Goal: Information Seeking & Learning: Learn about a topic

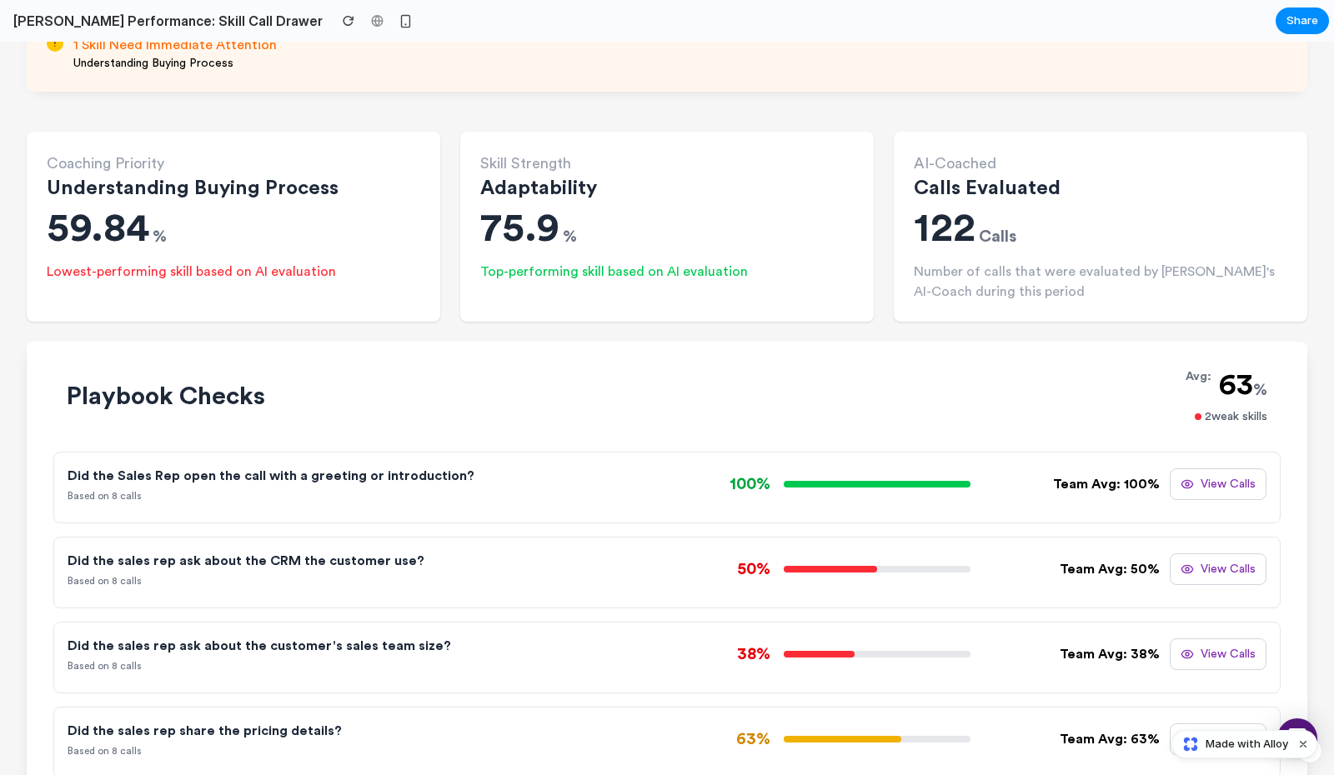
scroll to position [421, 0]
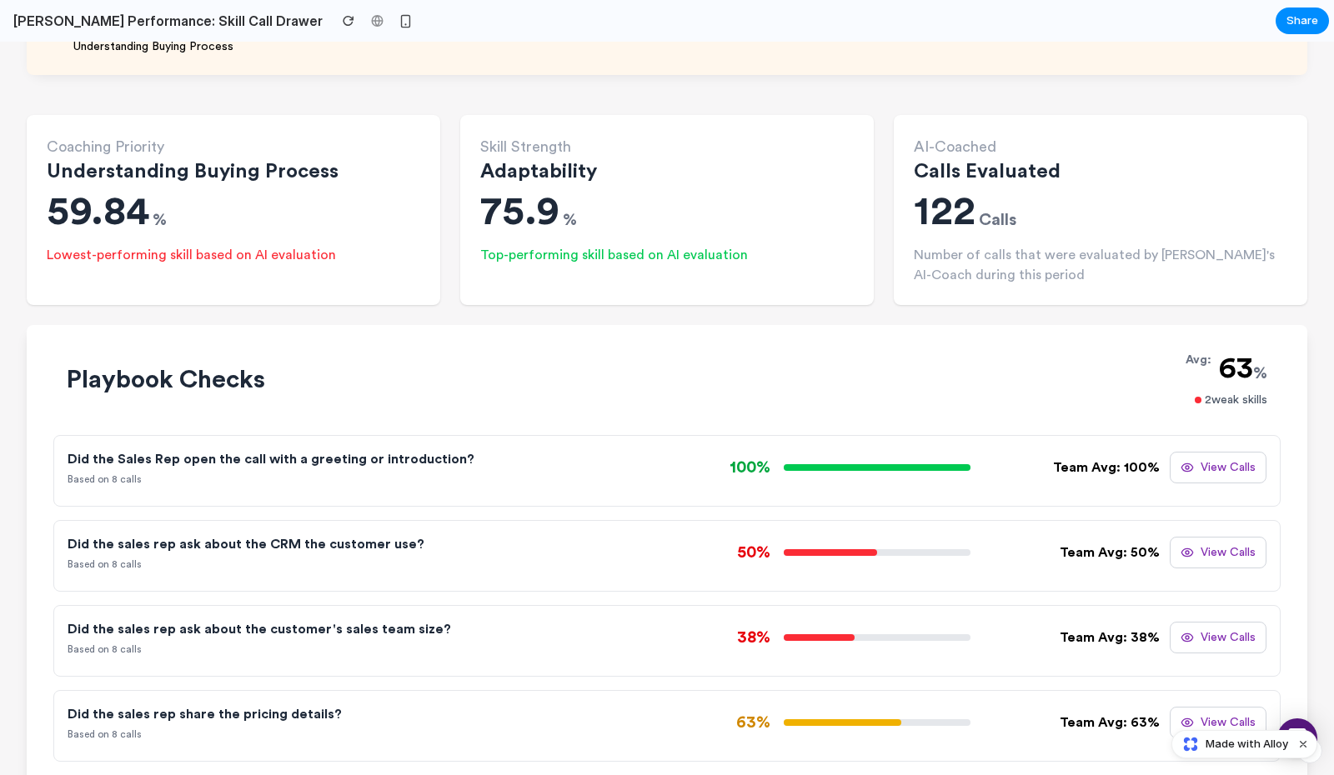
drag, startPoint x: 0, startPoint y: 42, endPoint x: 863, endPoint y: 651, distance: 1056.2
click at [863, 651] on div "Playbook Checks Avg: 63 % 2 weak skills Did the Sales Rep open the call with a …" at bounding box center [666, 557] width 1227 height 410
click at [863, 651] on div "38% Team Avg: 38% View Calls" at bounding box center [966, 638] width 599 height 32
drag, startPoint x: 863, startPoint y: 651, endPoint x: 842, endPoint y: 413, distance: 239.3
click at [841, 413] on div "Playbook Checks Avg: 63 % 2 weak skills Did the Sales Rep open the call with a …" at bounding box center [666, 557] width 1227 height 410
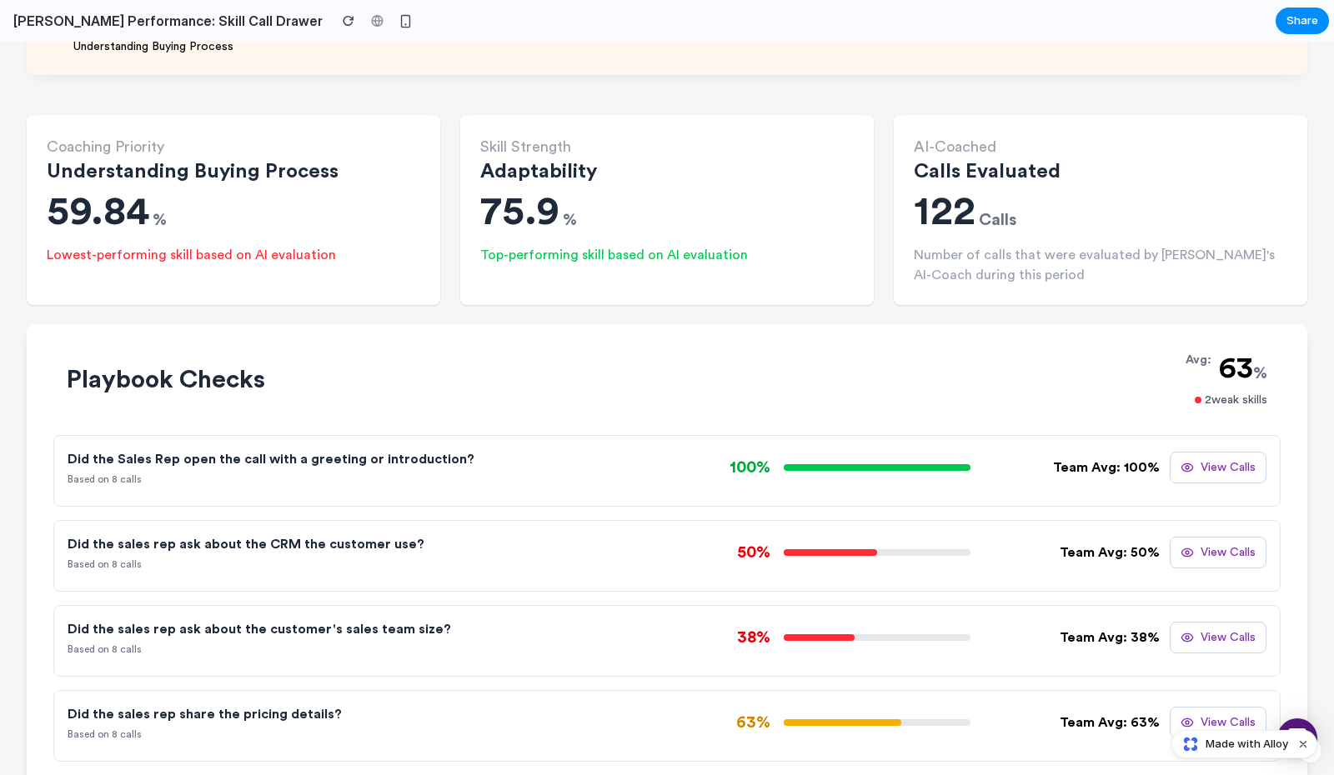
click at [842, 413] on div "Playbook Checks Avg: 63 % 2 weak skills Did the Sales Rep open the call with a …" at bounding box center [666, 557] width 1227 height 410
click at [1237, 457] on button "View Calls" at bounding box center [1218, 468] width 97 height 32
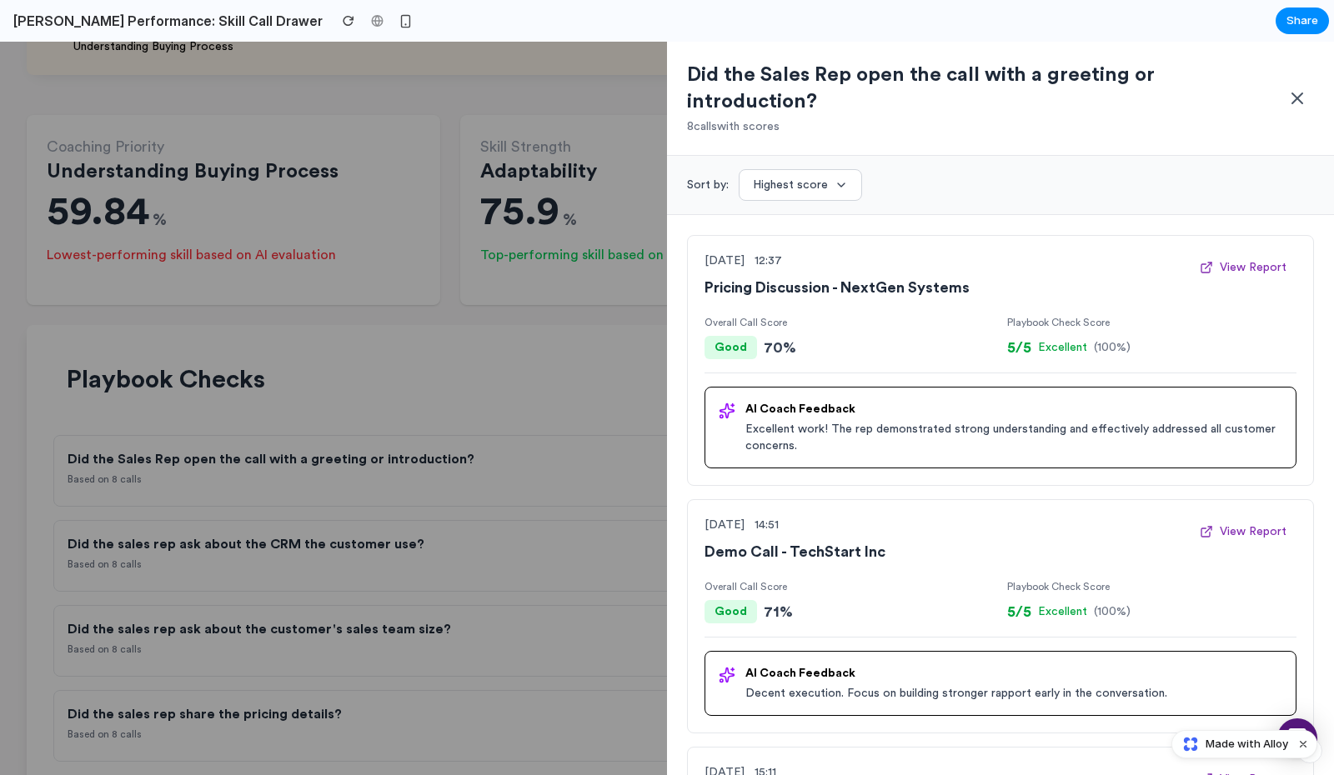
click at [824, 169] on button "Highest score" at bounding box center [800, 185] width 123 height 32
click at [822, 169] on button "Highest score" at bounding box center [800, 185] width 123 height 32
click at [824, 169] on button "Highest score" at bounding box center [800, 185] width 123 height 32
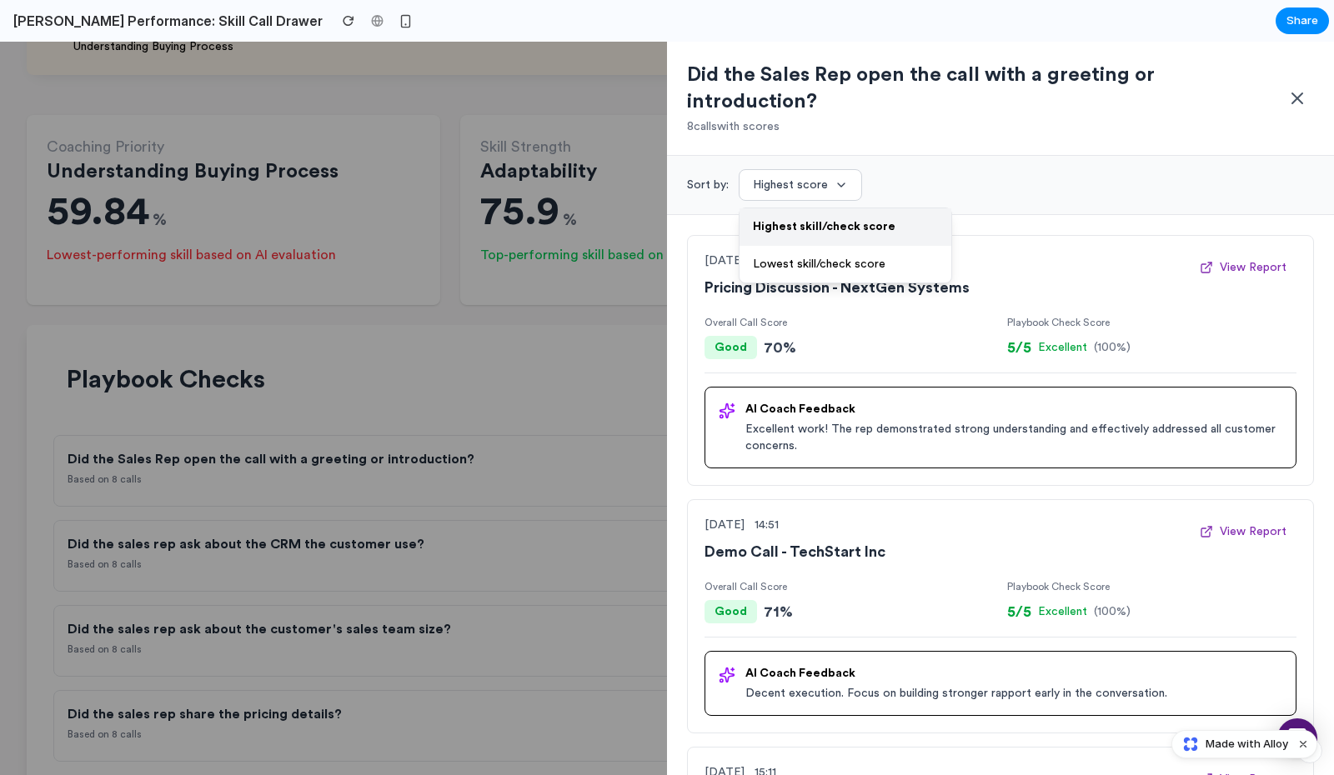
click at [824, 169] on button "Highest score" at bounding box center [800, 185] width 123 height 32
click at [881, 580] on p "Overall Call Score" at bounding box center [848, 586] width 289 height 13
drag, startPoint x: 881, startPoint y: 554, endPoint x: 942, endPoint y: 589, distance: 70.2
click at [942, 589] on div "Overall Call Score Good 71 %" at bounding box center [848, 601] width 289 height 43
click at [942, 600] on div "Good 71 %" at bounding box center [848, 611] width 289 height 23
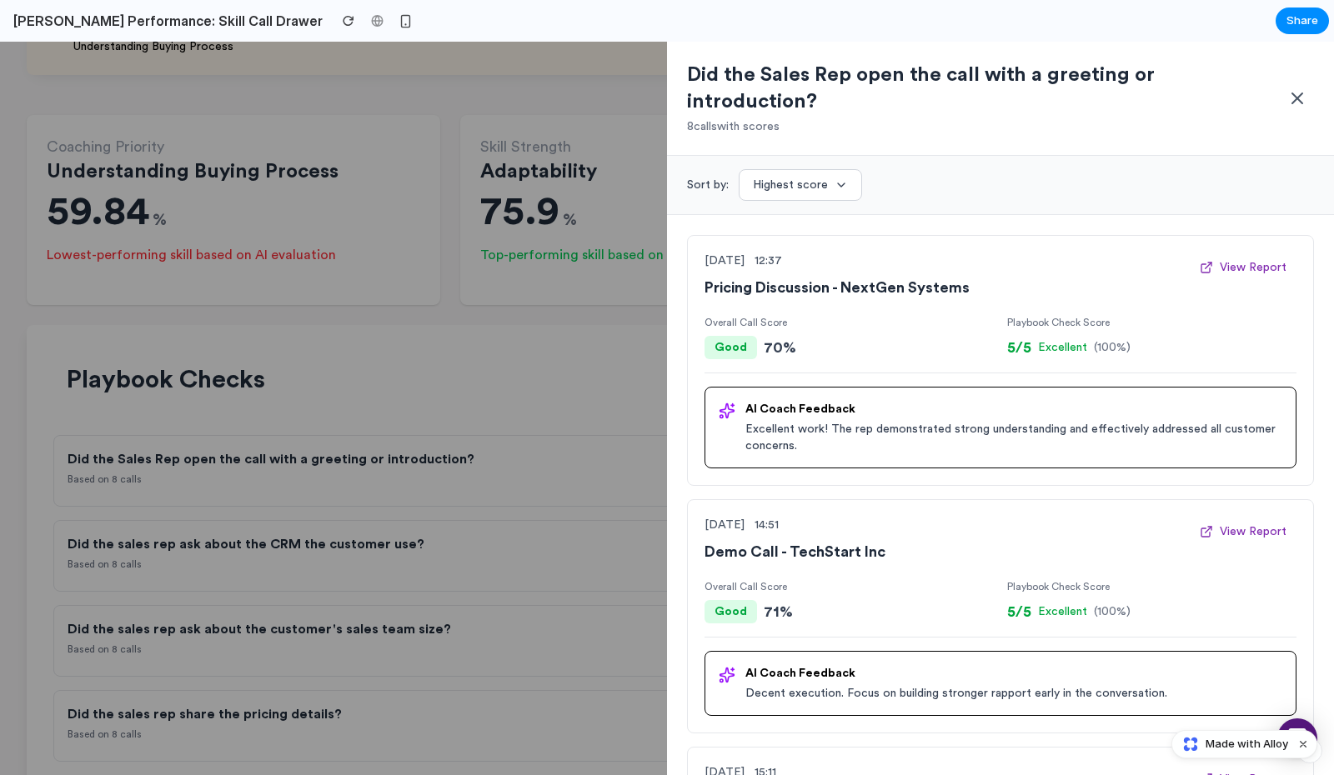
click at [1299, 93] on icon at bounding box center [1297, 98] width 10 height 10
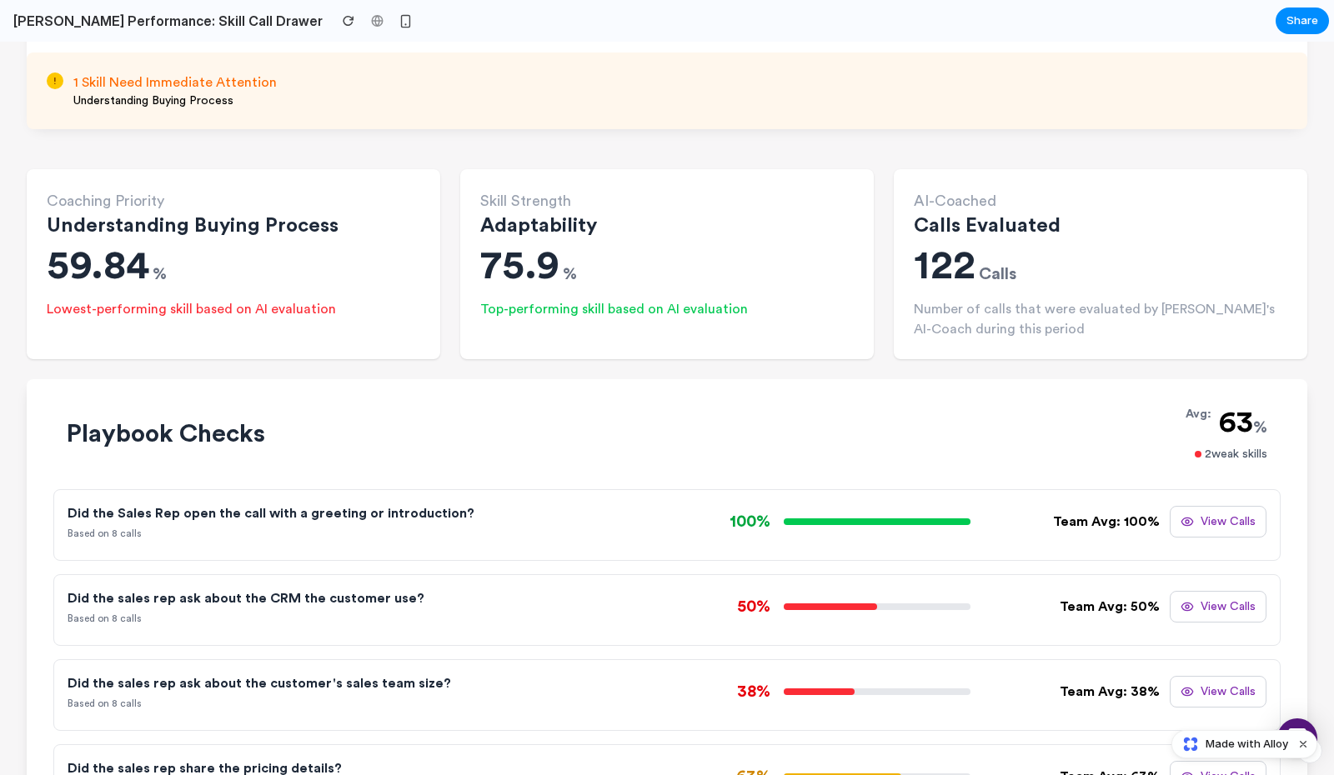
scroll to position [382, 0]
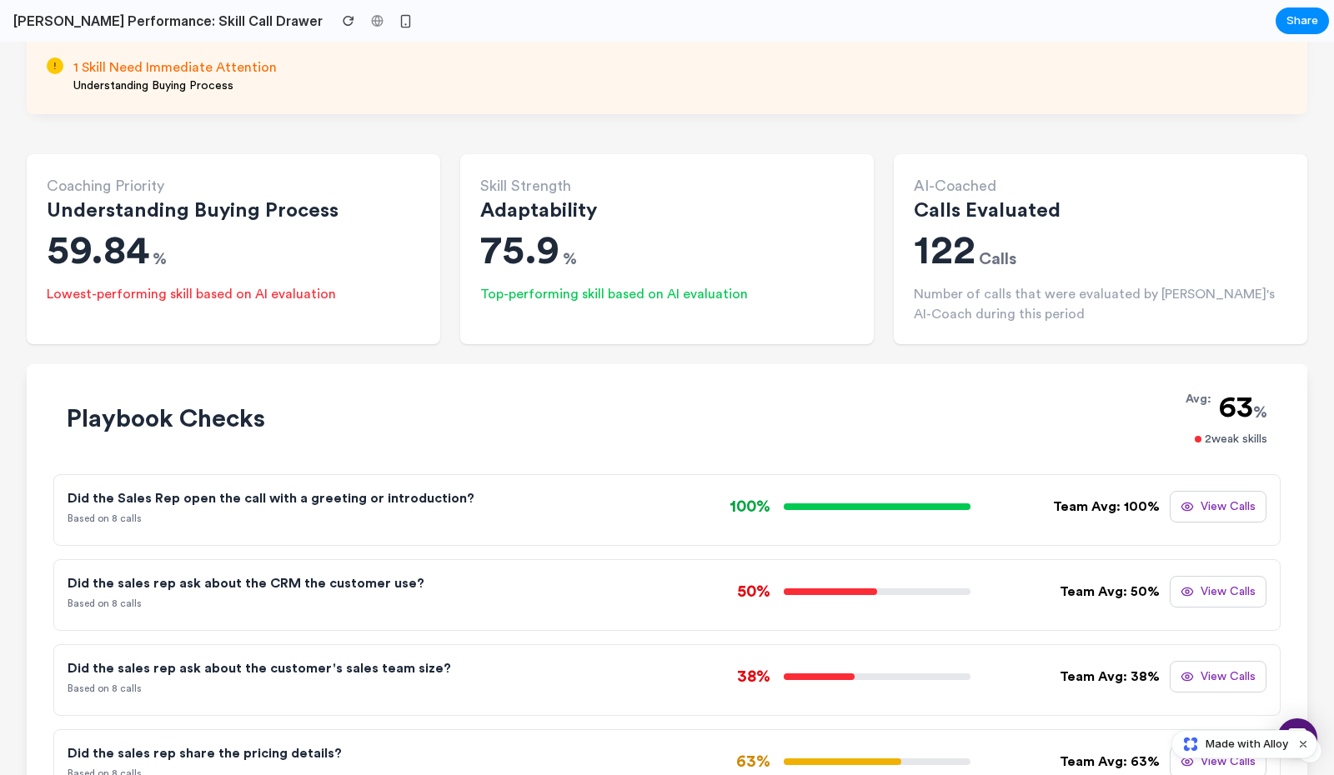
click at [1230, 520] on button "View Calls" at bounding box center [1218, 507] width 97 height 32
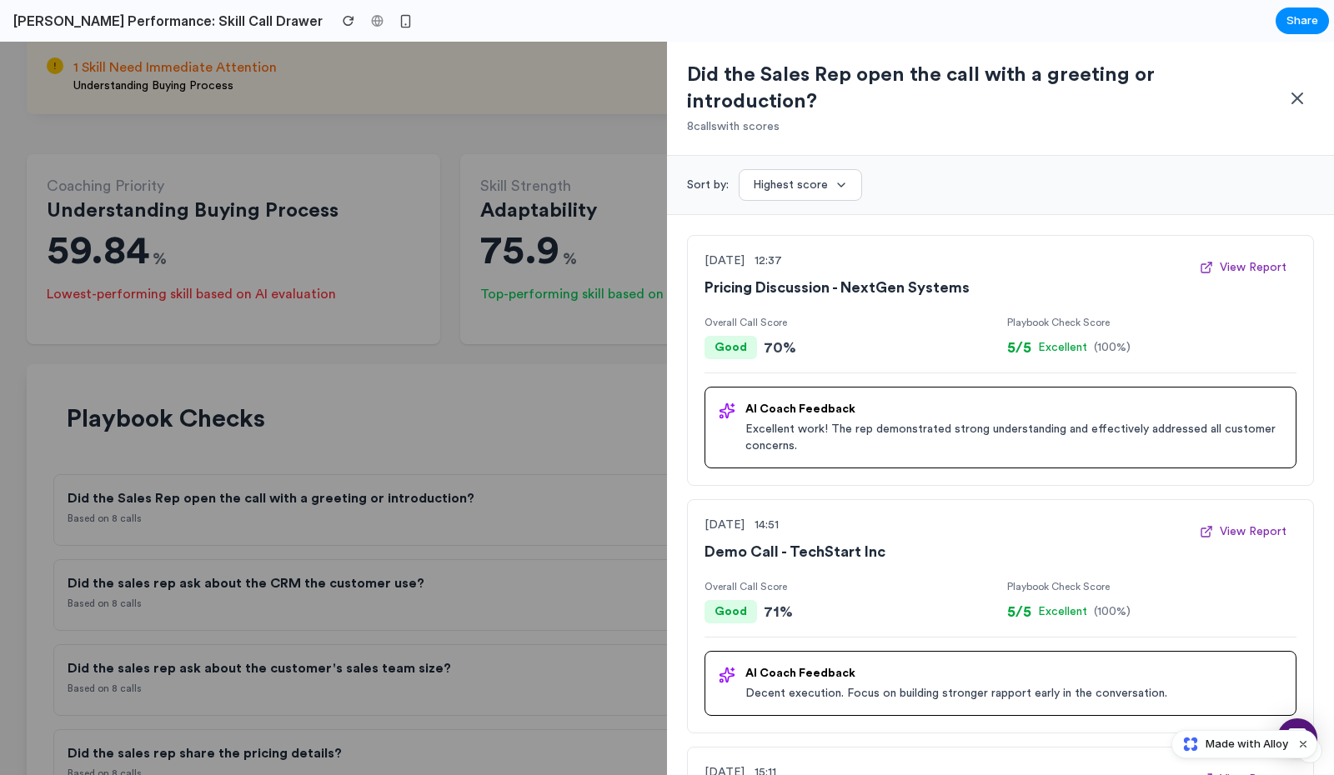
click at [1301, 88] on icon at bounding box center [1297, 98] width 20 height 20
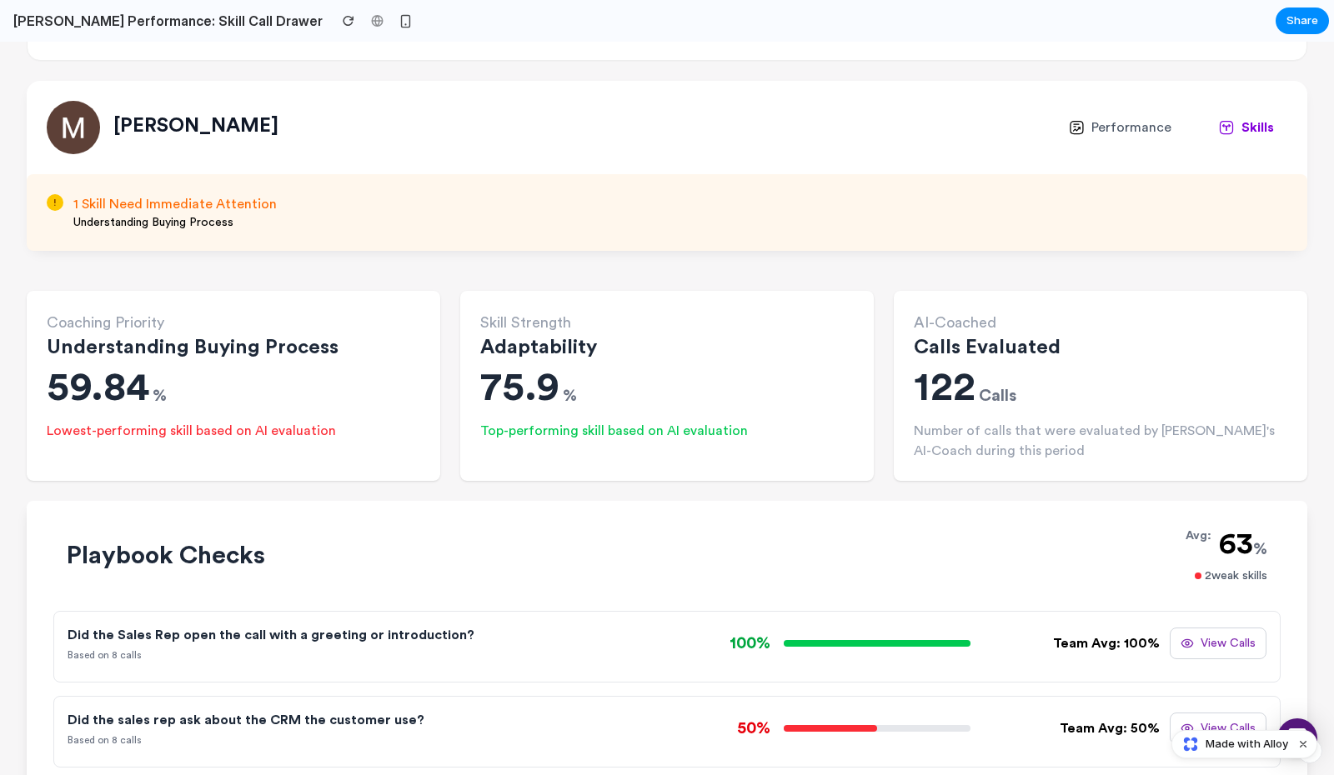
scroll to position [0, 0]
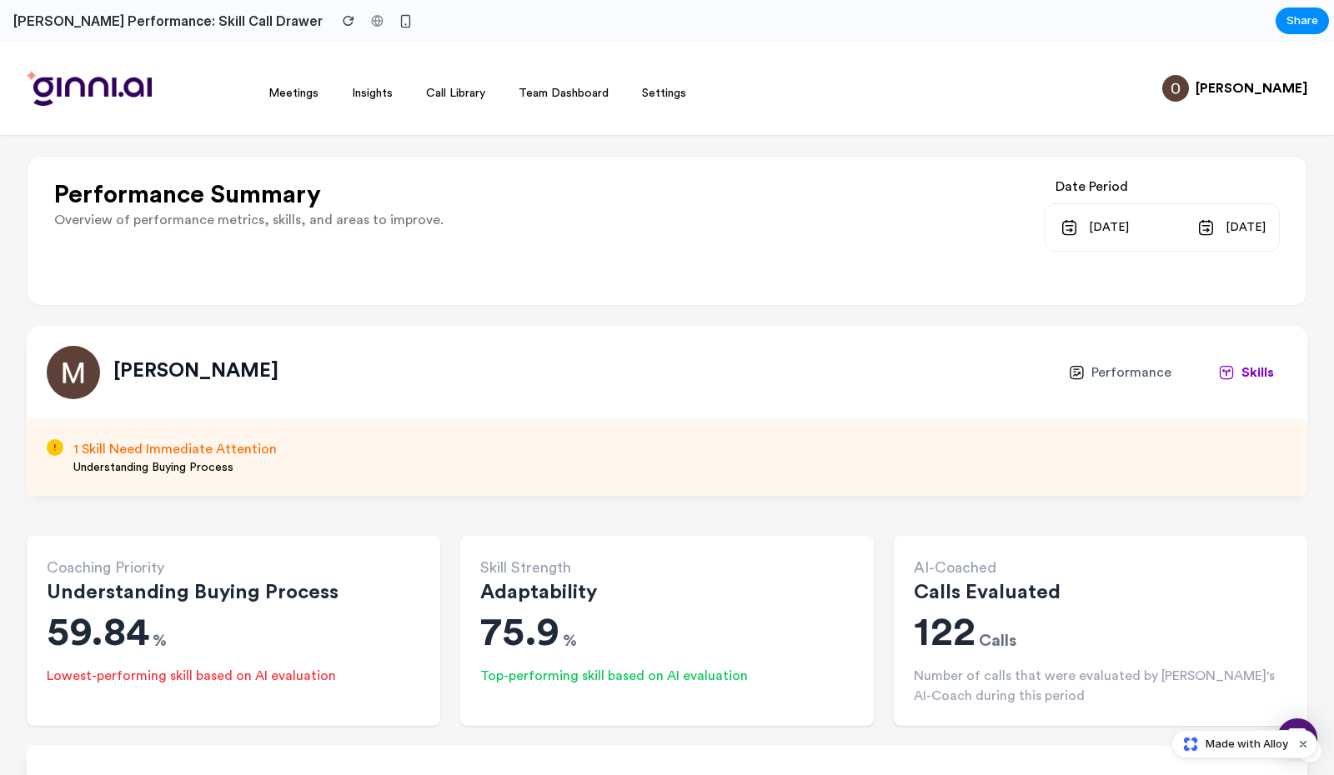
click at [1089, 228] on span "[DATE]" at bounding box center [1109, 228] width 40 height 20
click at [1245, 230] on span "[DATE]" at bounding box center [1245, 228] width 40 height 20
click at [1240, 372] on button "Skills" at bounding box center [1246, 372] width 83 height 27
click at [1107, 367] on span "Performance" at bounding box center [1131, 373] width 80 height 20
click at [755, 289] on div "Performance Summary Overview of performance metrics, skills, and areas to impro…" at bounding box center [667, 231] width 1280 height 150
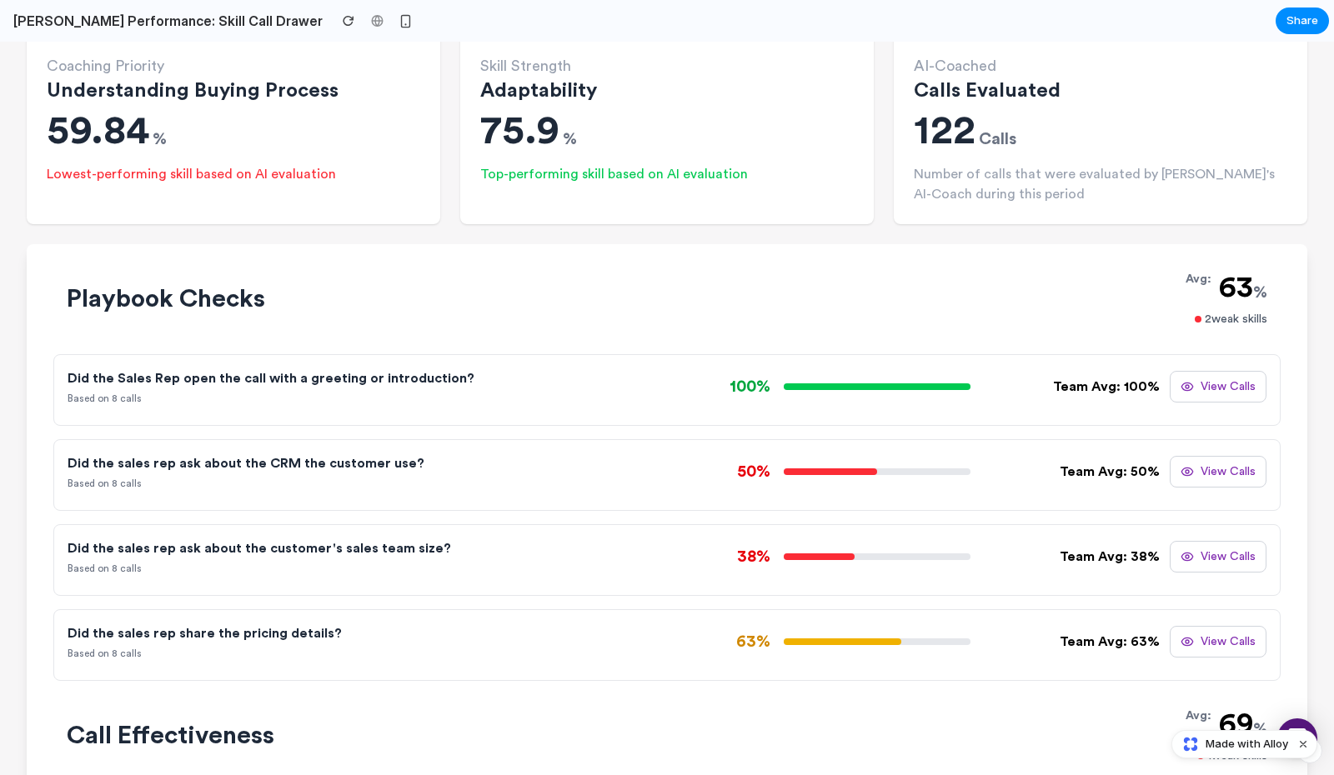
scroll to position [503, 0]
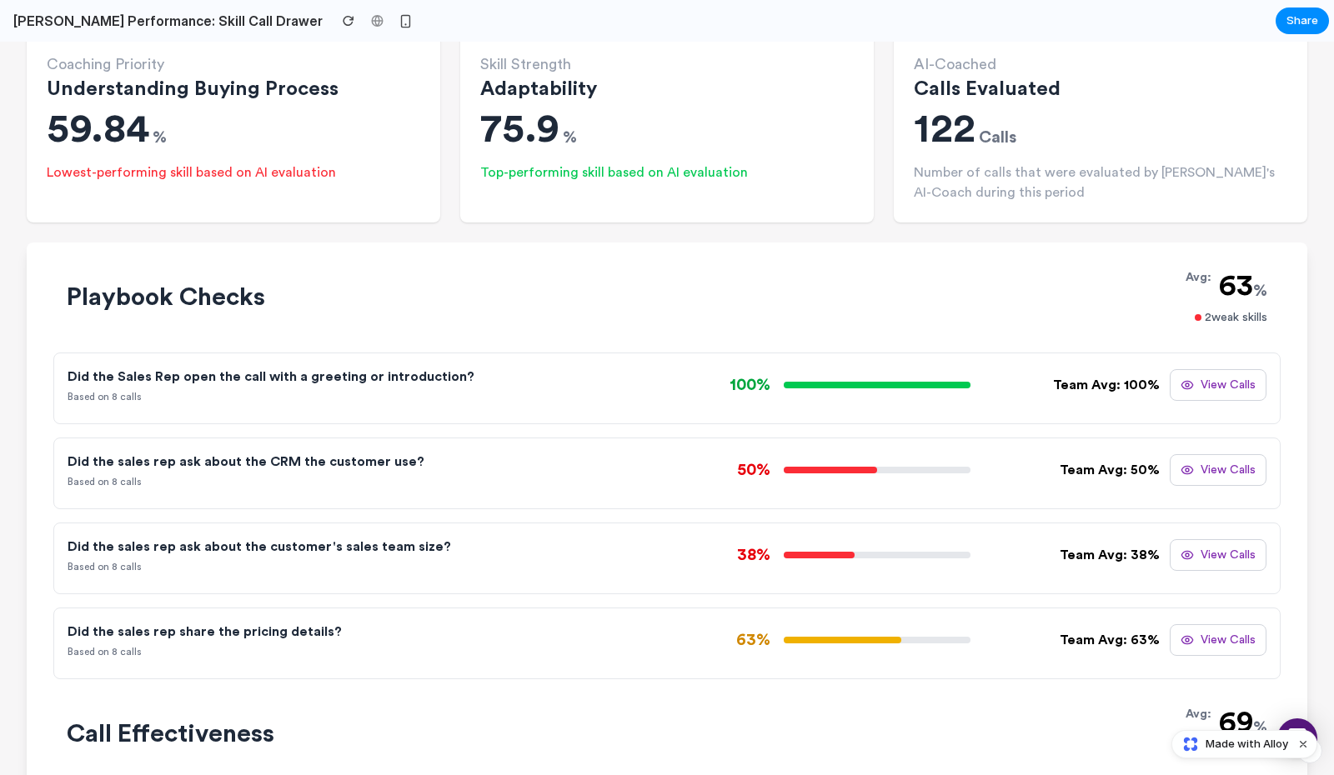
click at [1235, 377] on button "View Calls" at bounding box center [1218, 385] width 97 height 32
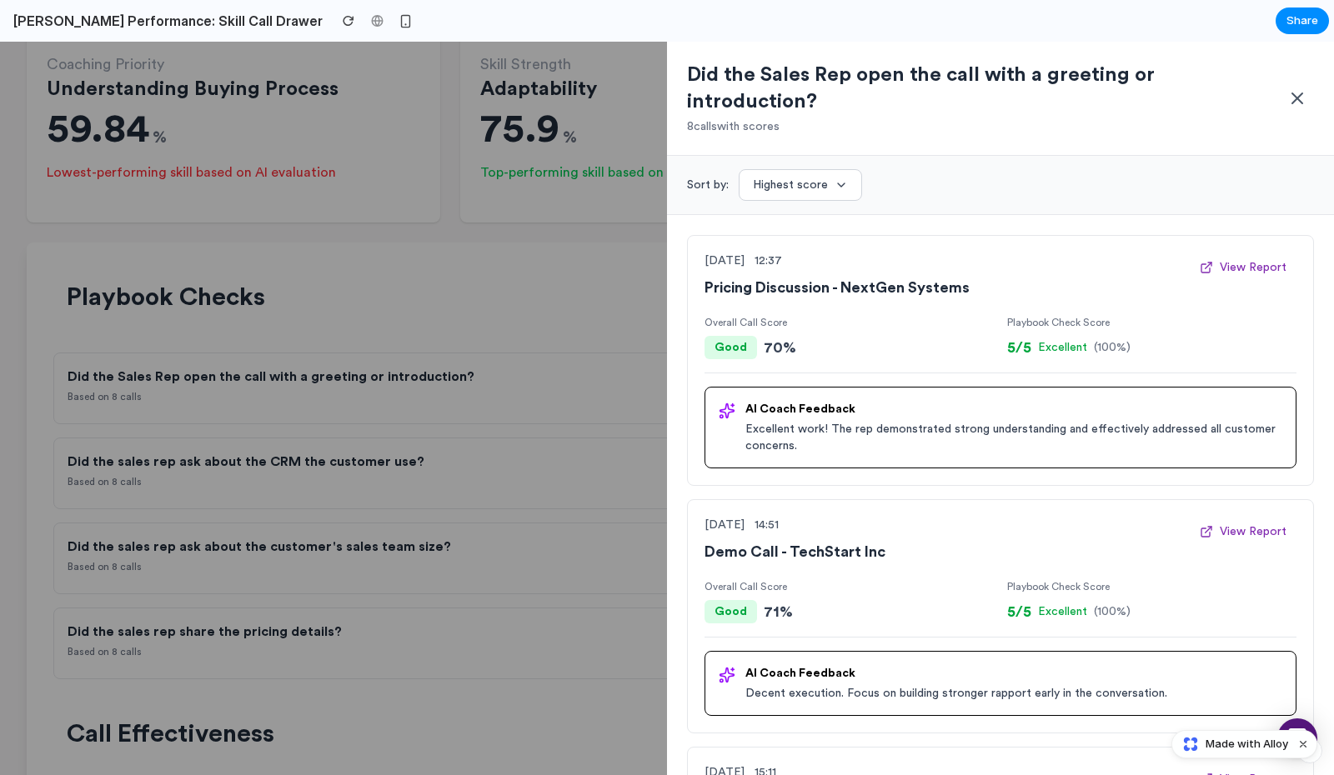
click at [920, 169] on div "Sort by: Highest score" at bounding box center [1000, 185] width 627 height 32
click at [628, 221] on div at bounding box center [667, 409] width 1334 height 734
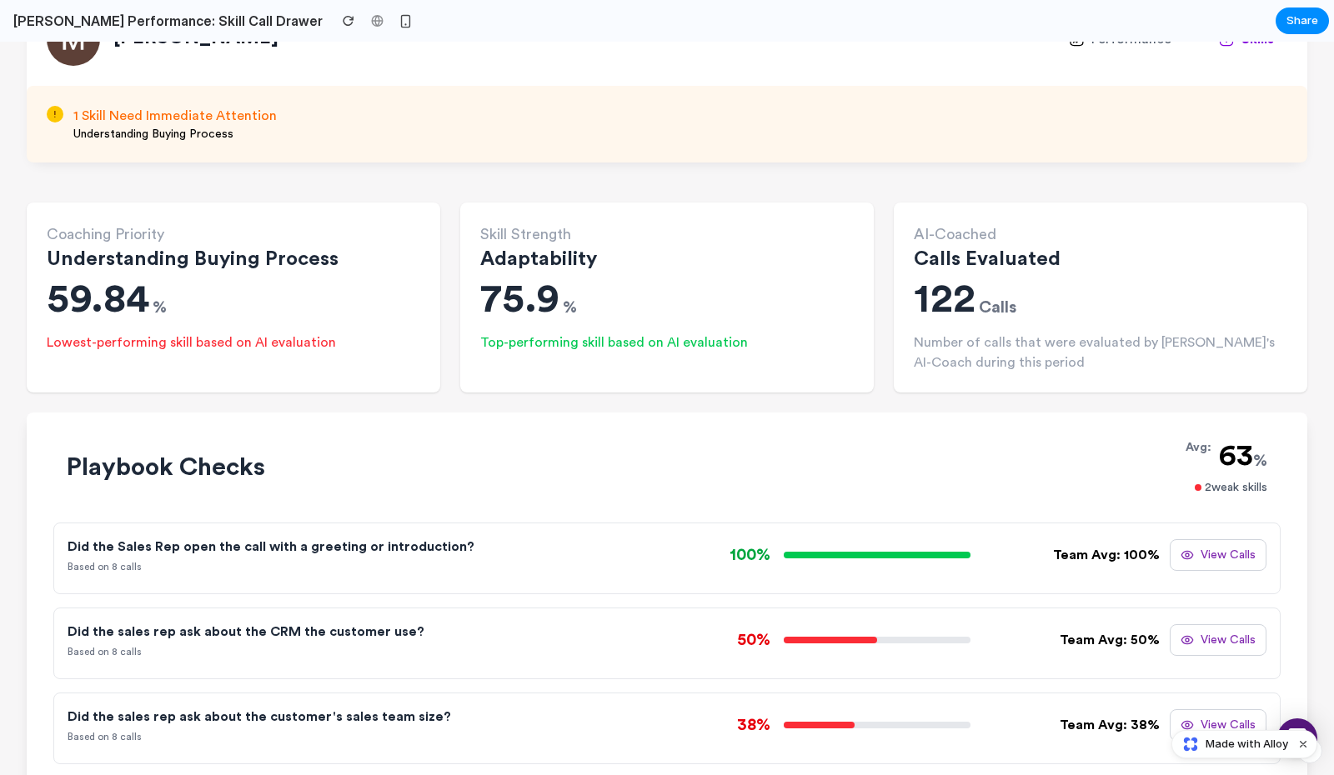
scroll to position [0, 0]
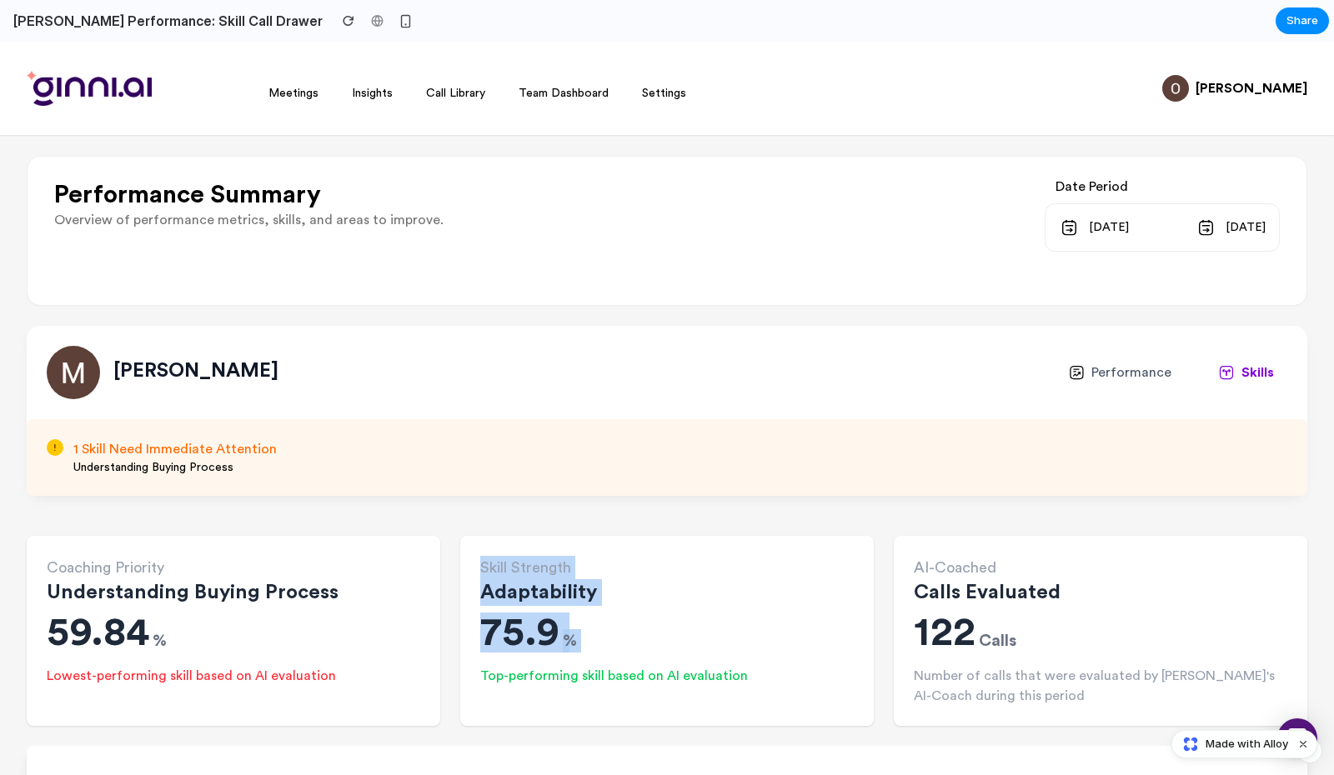
drag, startPoint x: 645, startPoint y: 525, endPoint x: 750, endPoint y: 665, distance: 175.1
click at [764, 706] on div "Skill Strength Adaptability 75.9 % Top-performing skill based on AI evaluation" at bounding box center [666, 631] width 413 height 190
drag, startPoint x: 764, startPoint y: 720, endPoint x: 570, endPoint y: 550, distance: 258.1
click at [570, 550] on div "Skill Strength Adaptability 75.9 % Top-performing skill based on AI evaluation" at bounding box center [666, 631] width 413 height 190
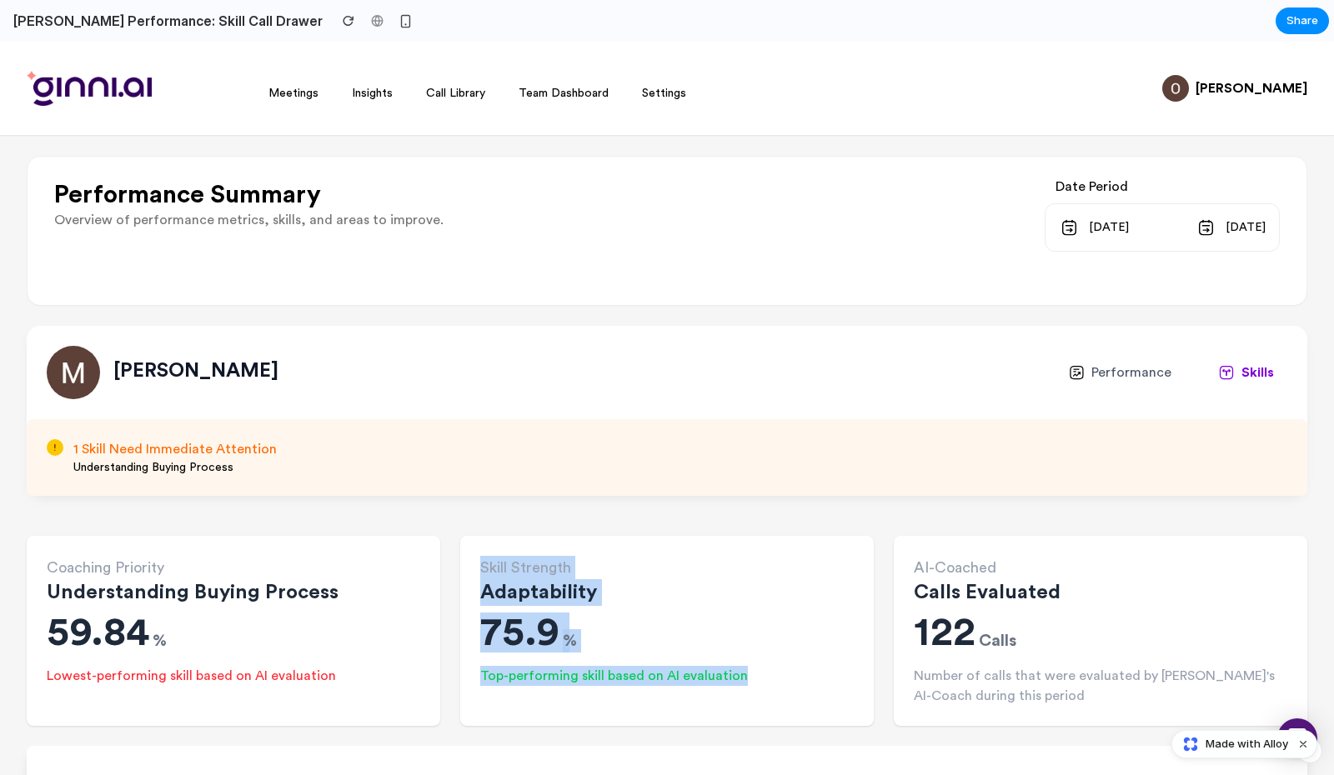
click at [852, 547] on div "Skill Strength Adaptability 75.9 % Top-performing skill based on AI evaluation" at bounding box center [666, 631] width 413 height 190
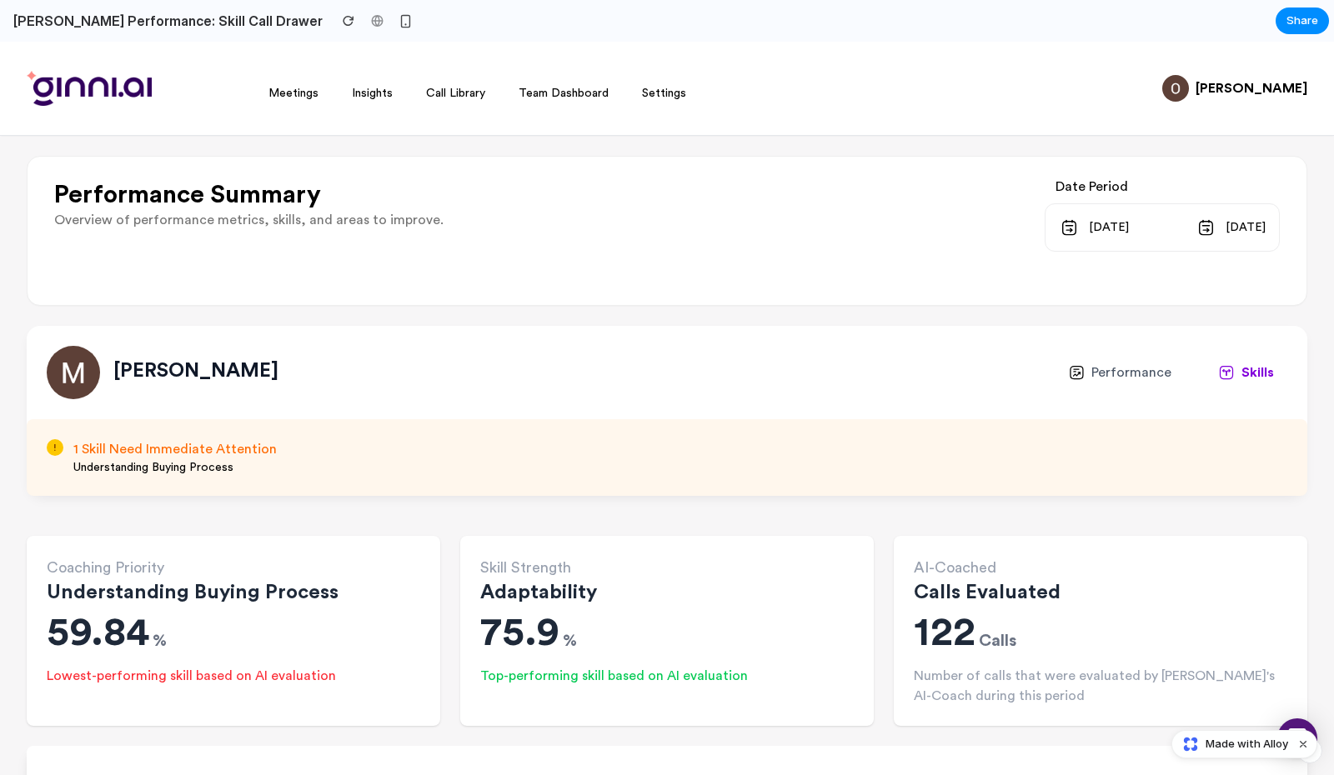
click at [1127, 364] on span "Performance" at bounding box center [1131, 373] width 80 height 20
click at [1256, 356] on div "[PERSON_NAME] Performance Skills" at bounding box center [667, 372] width 1280 height 93
click at [1251, 367] on span "Skills" at bounding box center [1257, 373] width 33 height 20
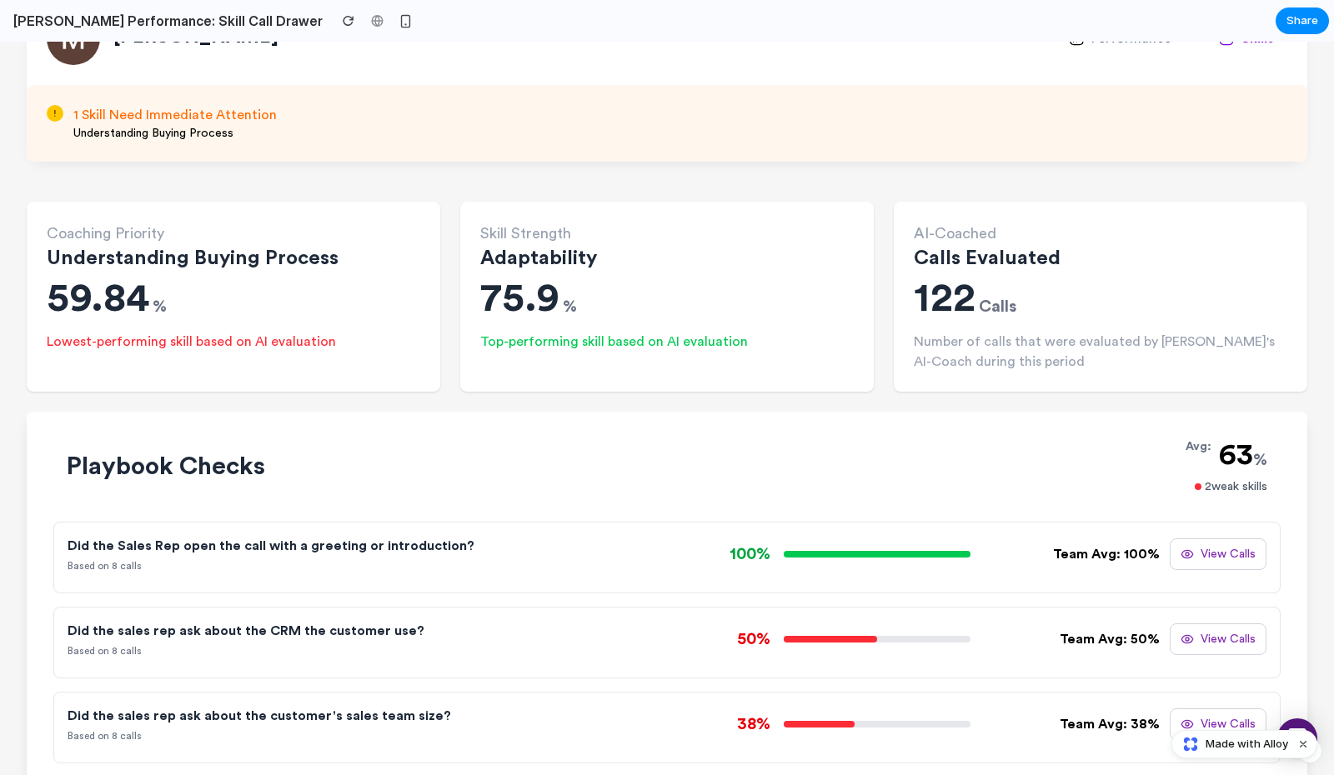
scroll to position [352, 0]
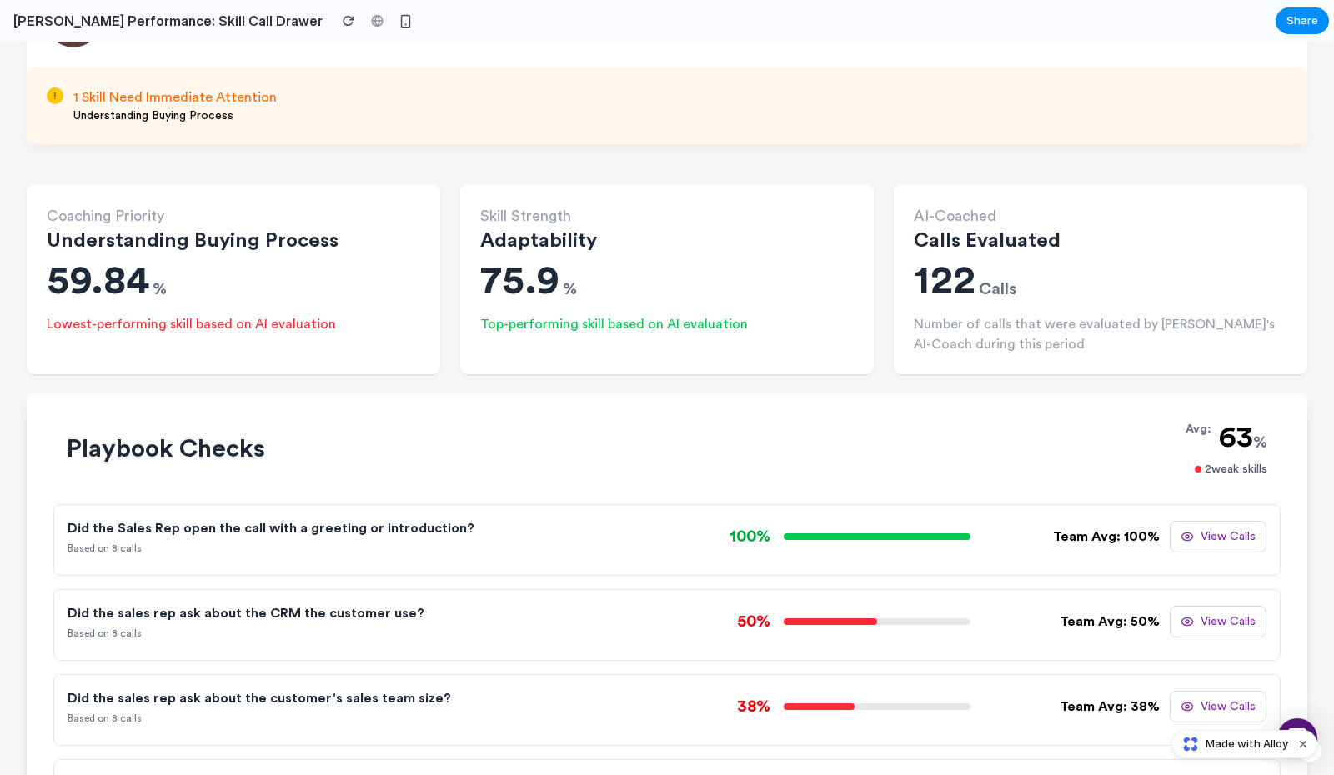
click at [1221, 525] on button "View Calls" at bounding box center [1218, 537] width 97 height 32
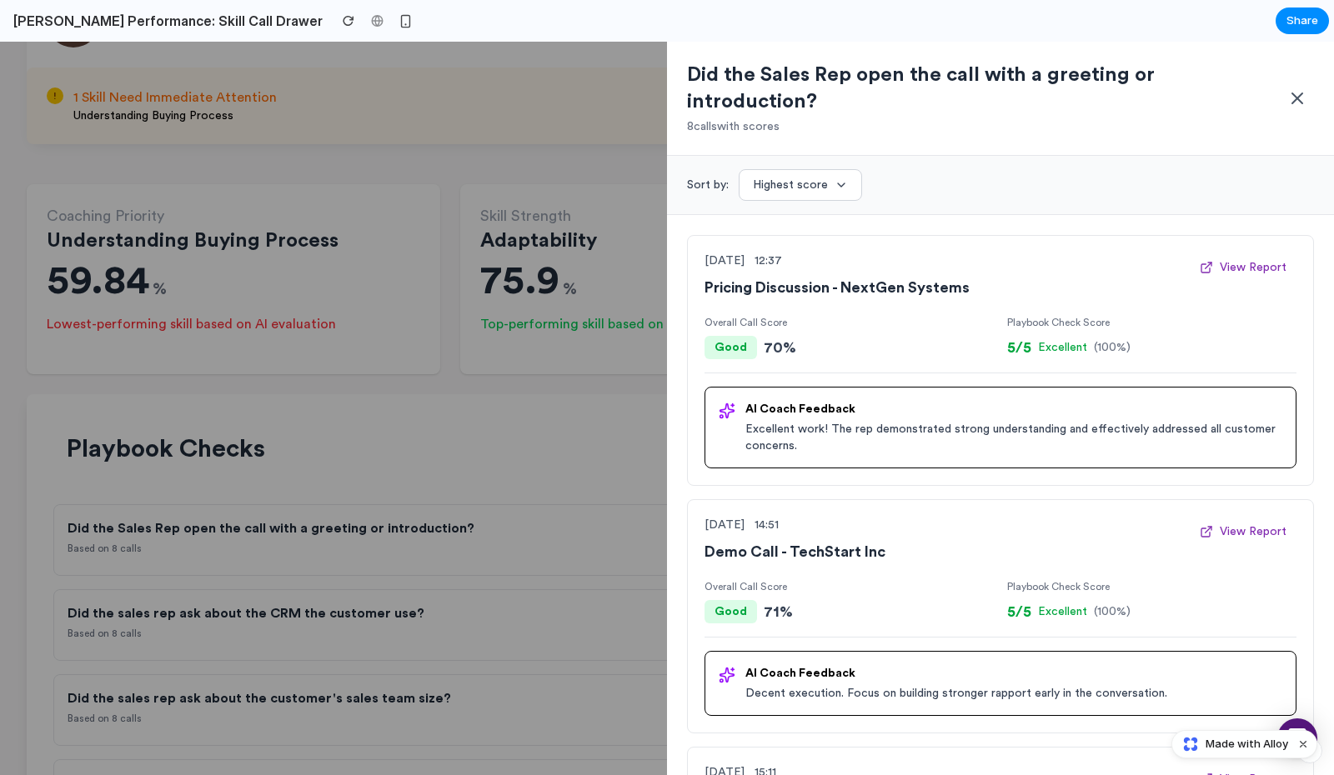
click at [1038, 183] on div "Sort by: Highest score" at bounding box center [1000, 185] width 667 height 59
click at [318, 185] on div at bounding box center [667, 409] width 1334 height 734
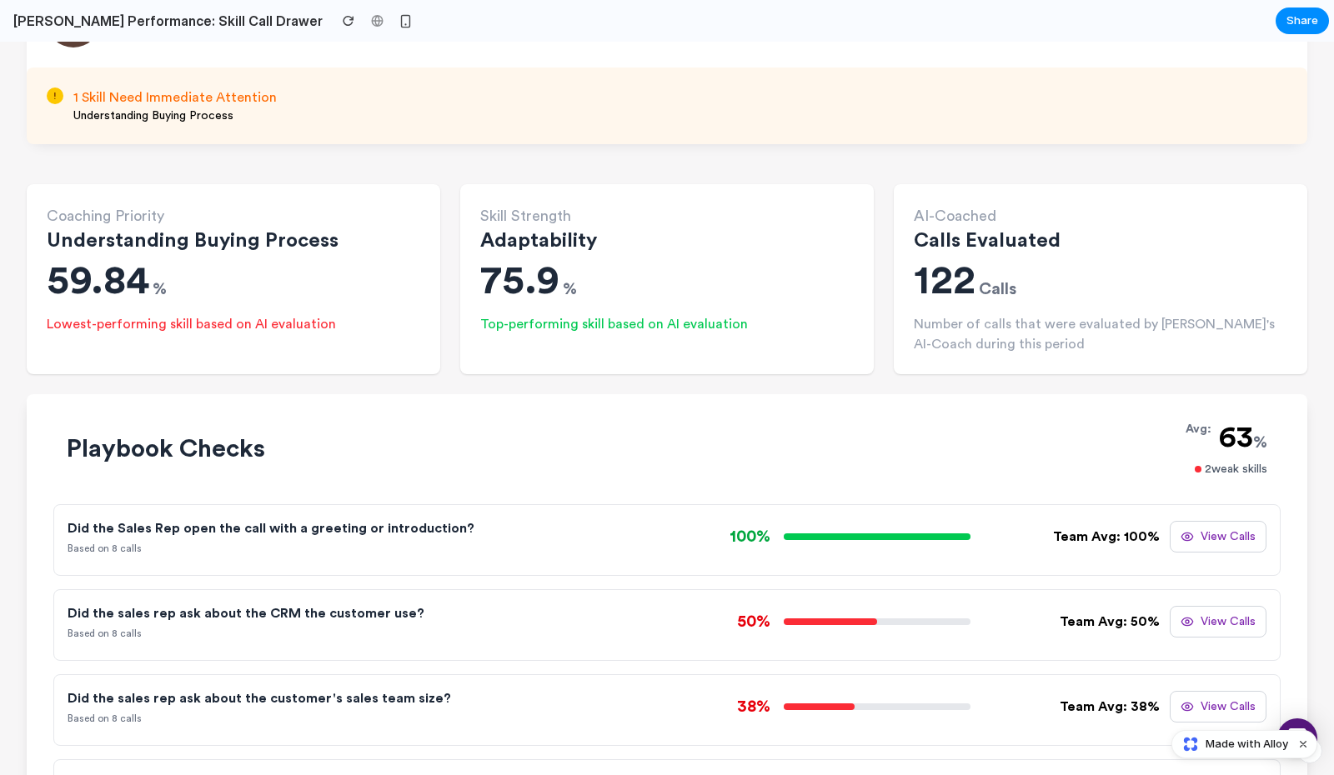
click at [1210, 523] on button "View Calls" at bounding box center [1218, 537] width 97 height 32
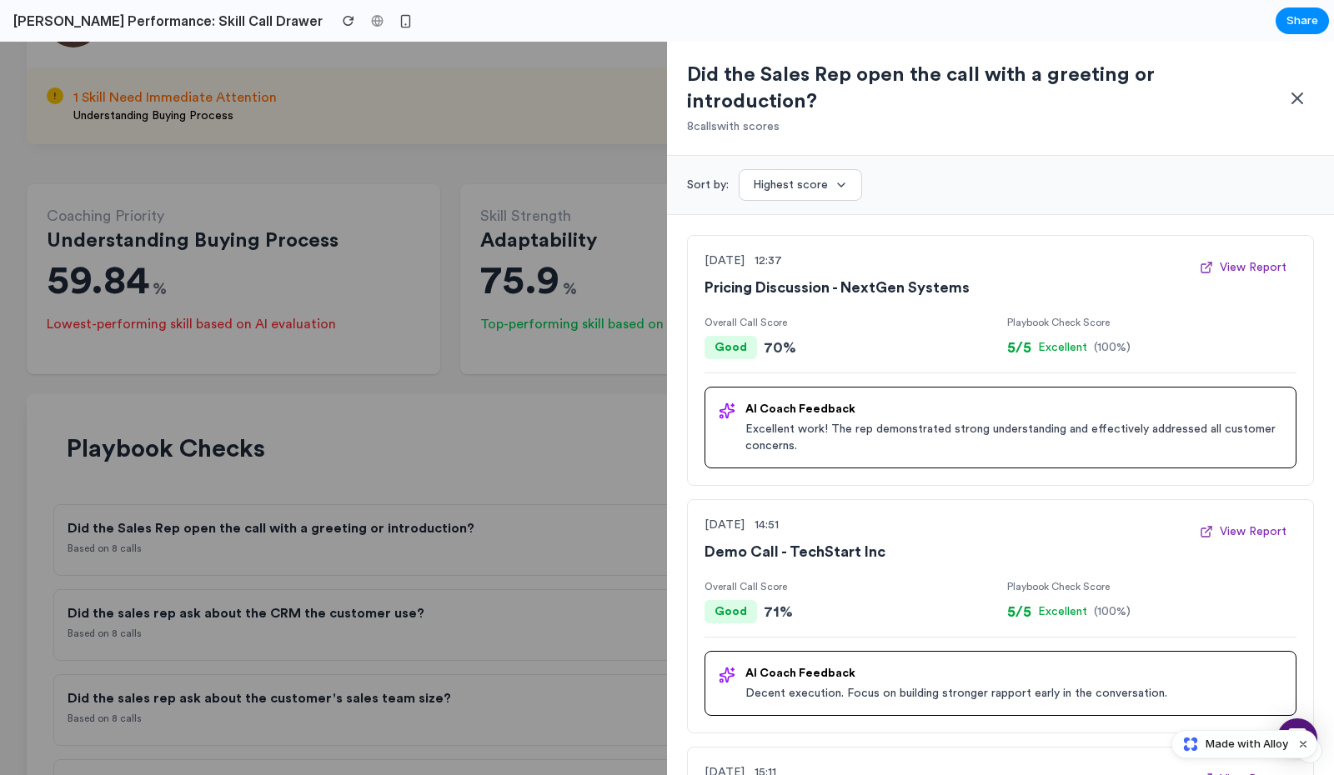
click at [847, 69] on h2 "Did the Sales Rep open the call with a greeting or introduction?" at bounding box center [984, 88] width 594 height 53
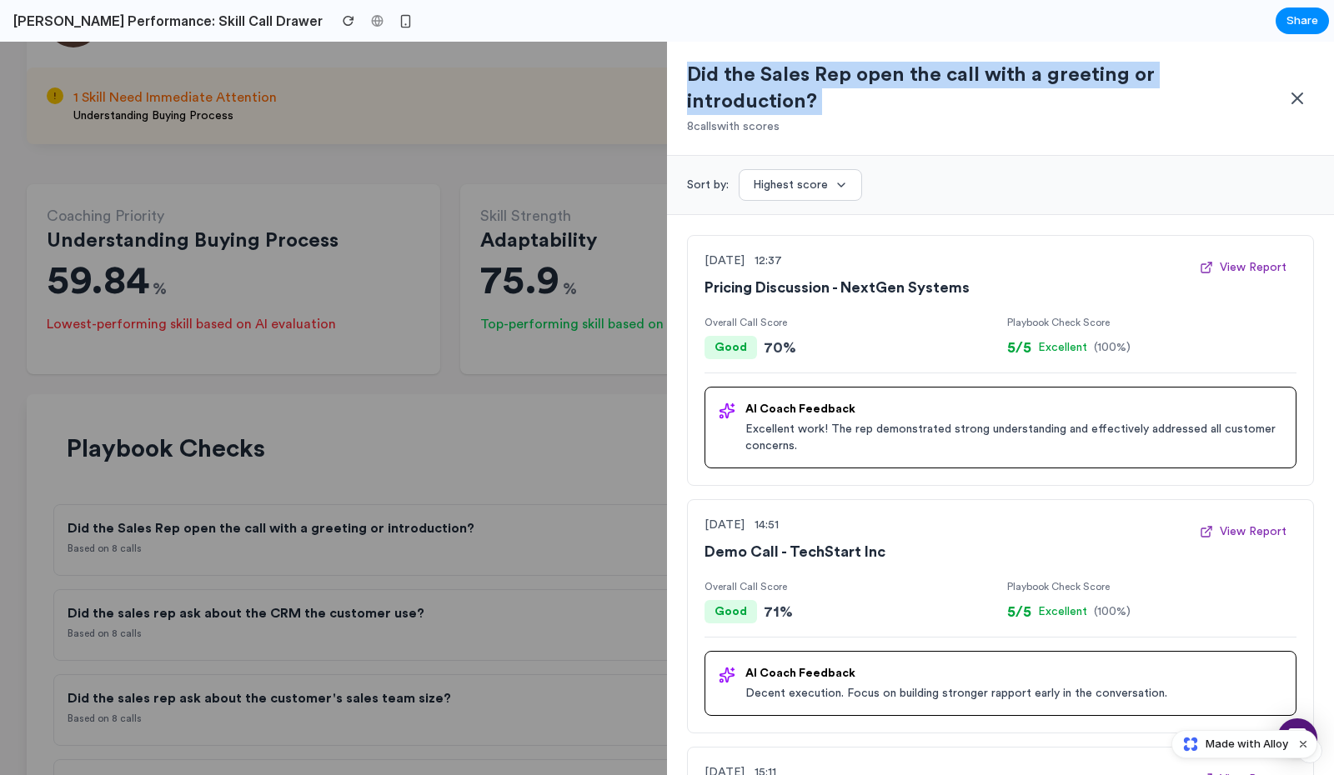
click at [847, 69] on h2 "Did the Sales Rep open the call with a greeting or introduction?" at bounding box center [984, 88] width 594 height 53
copy h2 "Did the Sales Rep open the call with a greeting or introduction?"
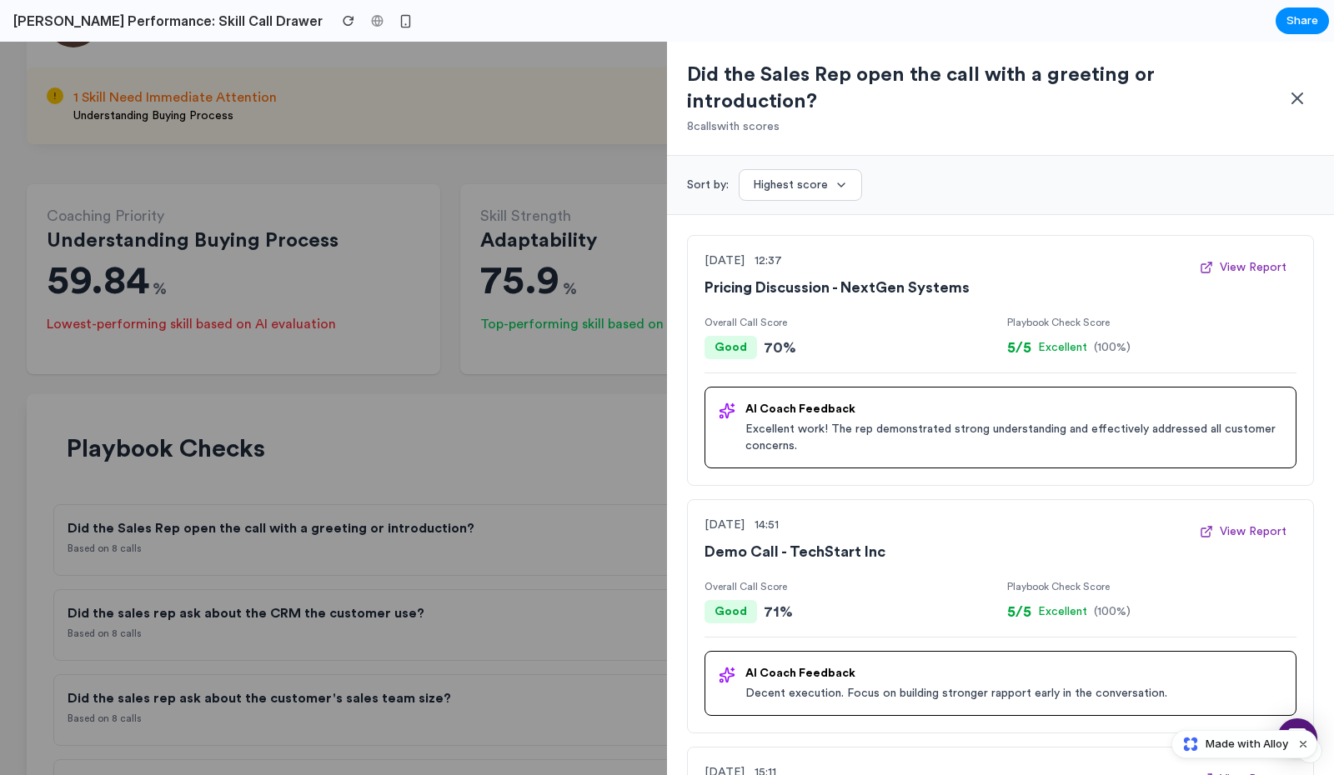
click at [744, 118] on p "8 call s with scores" at bounding box center [984, 126] width 594 height 17
copy div "8 call s with scores"
drag, startPoint x: 881, startPoint y: 160, endPoint x: 689, endPoint y: 158, distance: 191.7
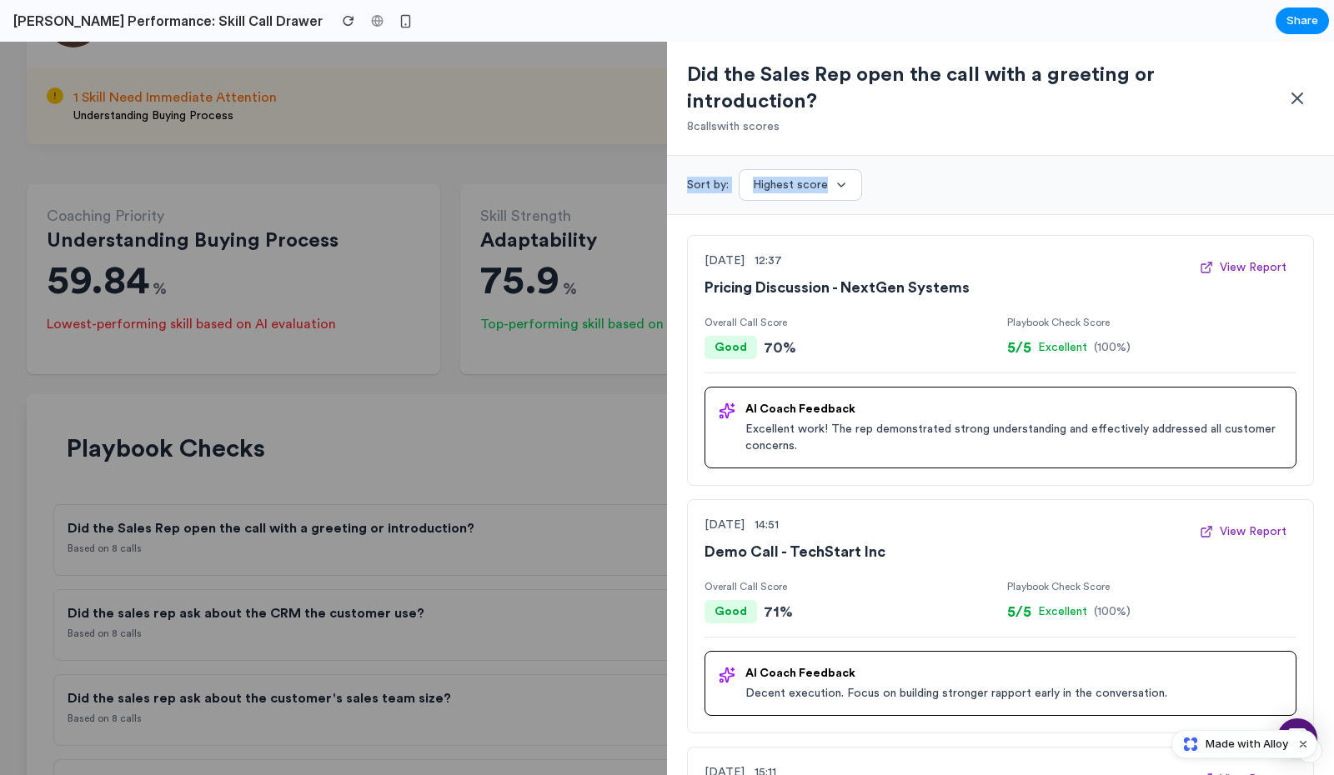
click at [688, 169] on div "Sort by: Highest score" at bounding box center [1000, 185] width 627 height 32
copy div "Sort by: Highest score"
drag, startPoint x: 705, startPoint y: 295, endPoint x: 793, endPoint y: 295, distance: 87.5
click at [792, 316] on p "Overall Call Score" at bounding box center [848, 322] width 289 height 13
copy p "Overall Call Score"
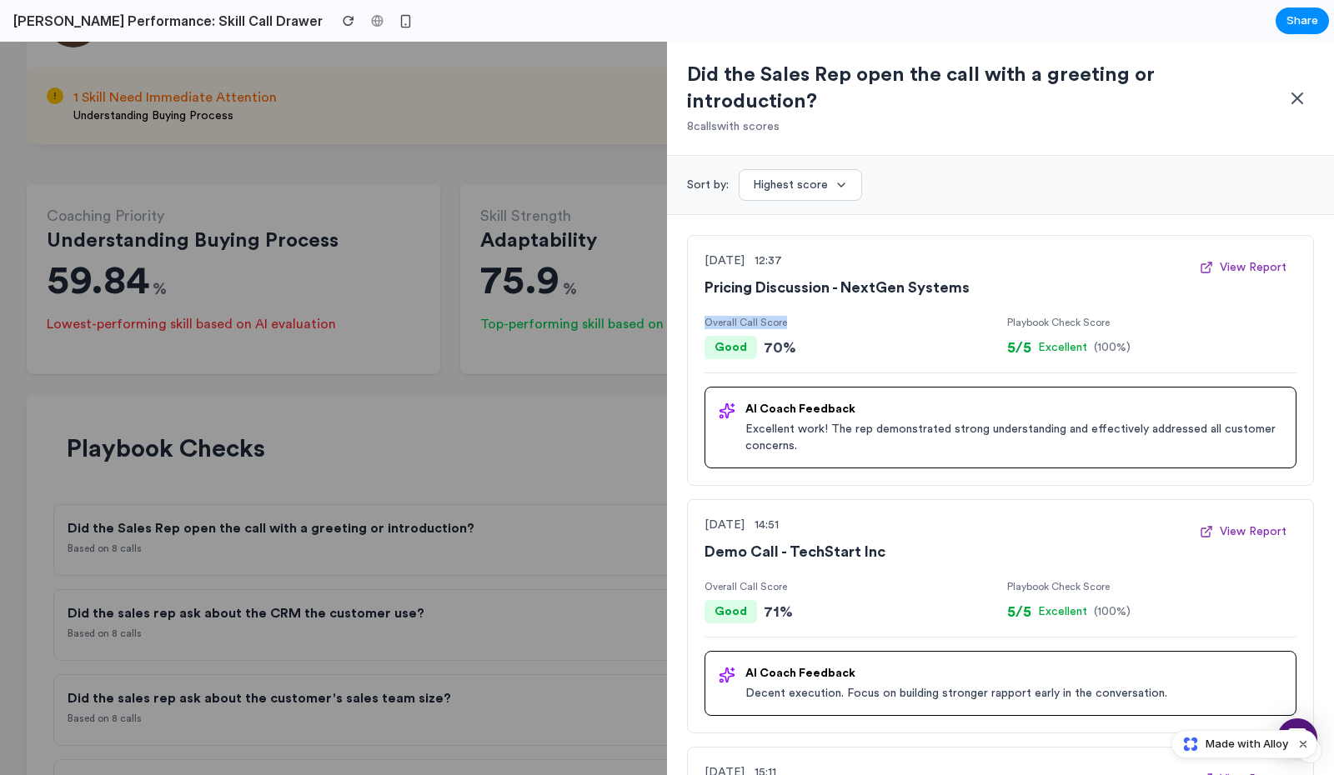
copy p "Overall Call Score"
click at [1039, 316] on p "Playbook Check Score" at bounding box center [1151, 322] width 289 height 13
copy p "Playbook Check Score"
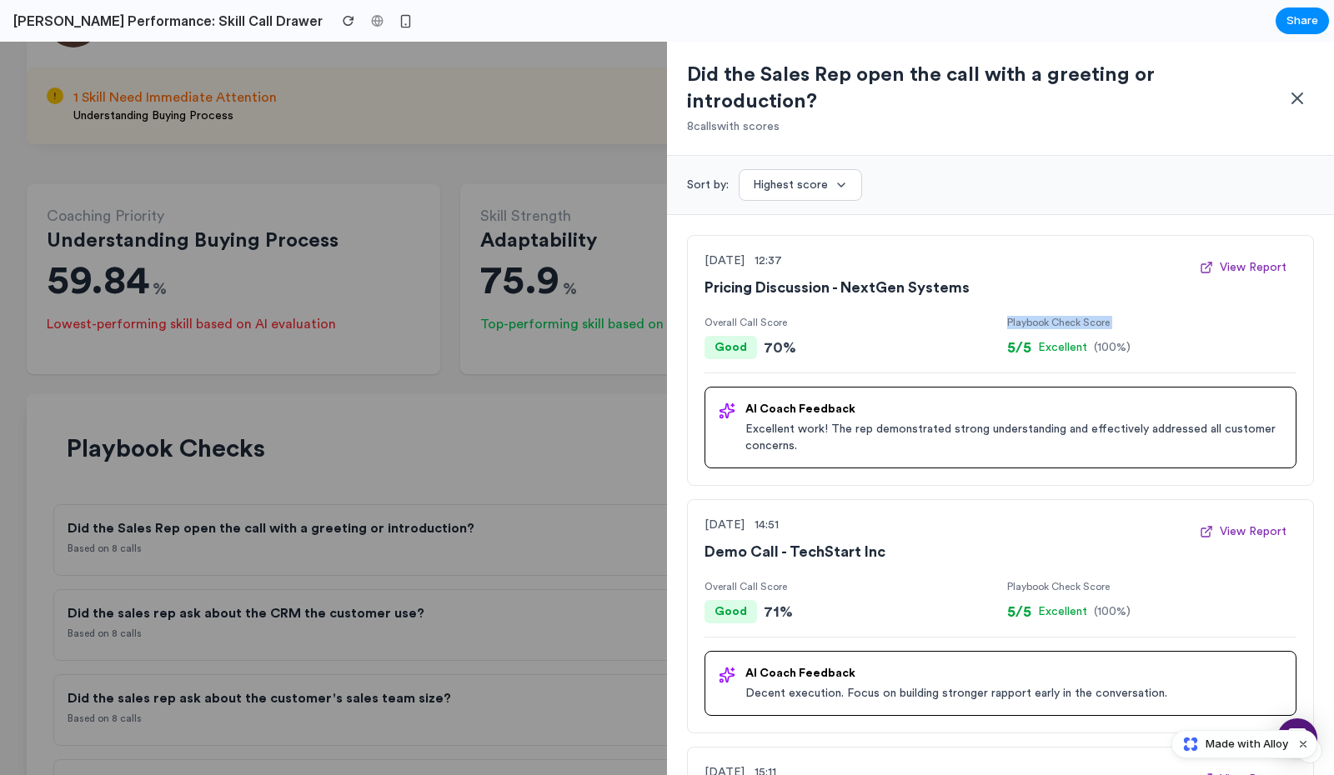
copy p "Playbook Check Score"
drag, startPoint x: 1086, startPoint y: 323, endPoint x: 1000, endPoint y: 323, distance: 85.9
click at [999, 322] on div "Overall Call Score Good 70 % Playbook Check Score 5/5 Excellent ( 100 %)" at bounding box center [1000, 345] width 592 height 58
click at [1022, 336] on span "5/5" at bounding box center [1019, 347] width 24 height 23
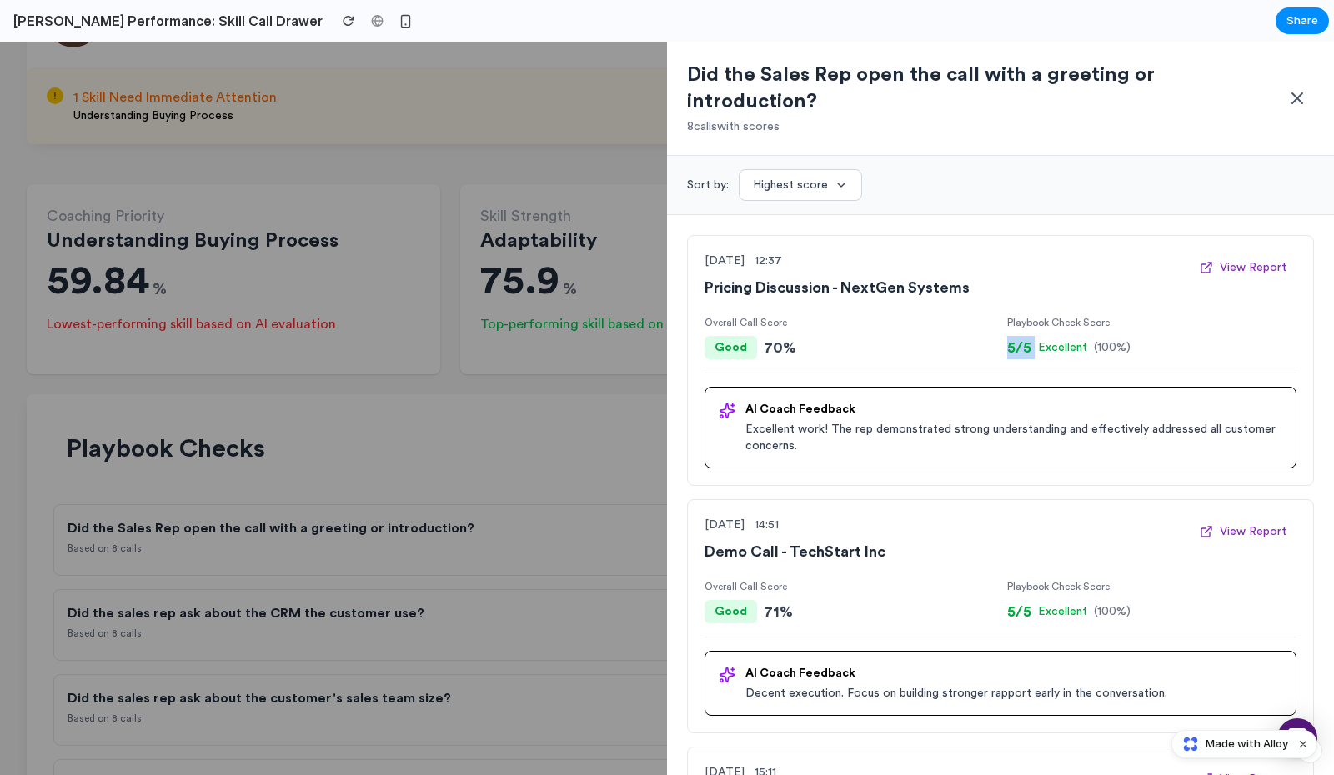
click at [1022, 336] on span "5/5" at bounding box center [1019, 347] width 24 height 23
click at [1049, 339] on span "Excellent" at bounding box center [1062, 347] width 49 height 17
copy span "Excellent"
click at [1109, 339] on span "( 100 %)" at bounding box center [1112, 347] width 37 height 17
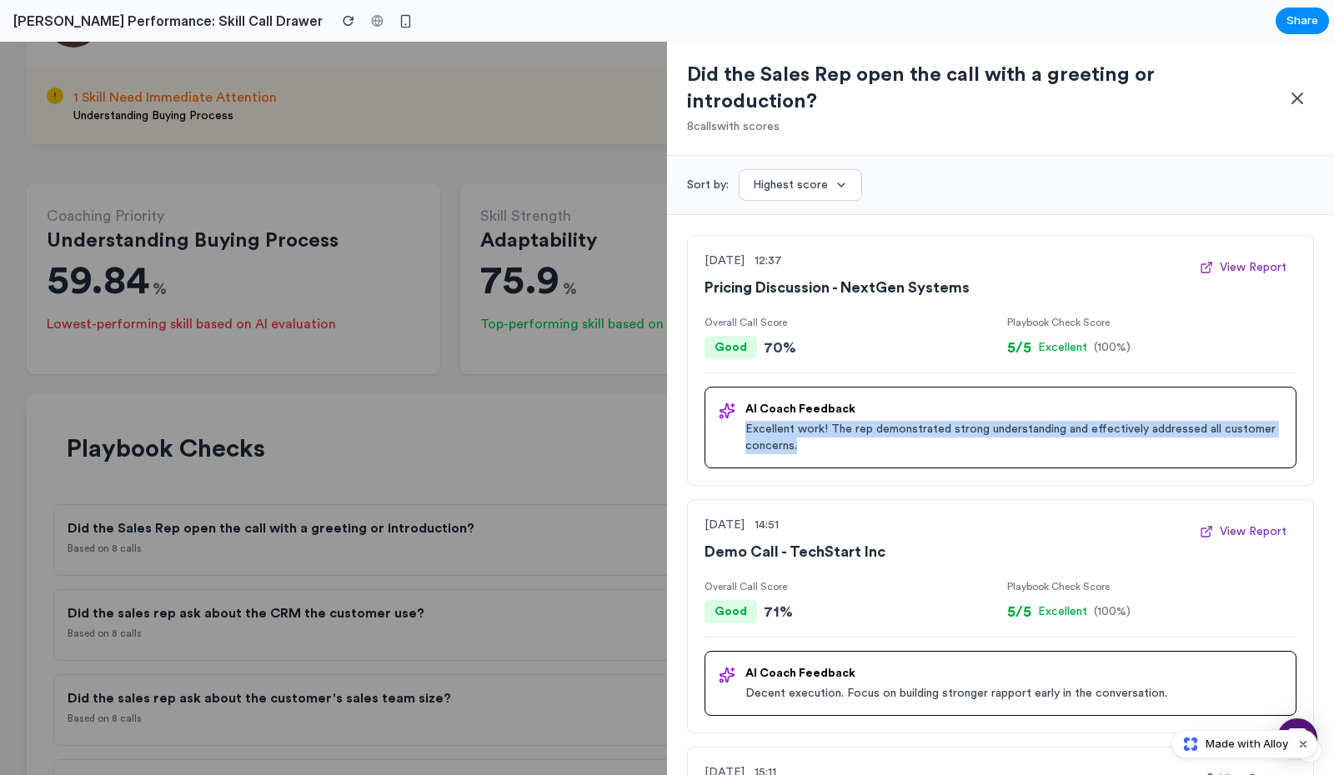
drag, startPoint x: 803, startPoint y: 418, endPoint x: 743, endPoint y: 403, distance: 61.9
click at [743, 403] on div "AI Coach Feedback Excellent work! The rep demonstrated strong understanding and…" at bounding box center [1000, 427] width 563 height 53
copy p "Excellent work! The rep demonstrated strong understanding and effectively addre…"
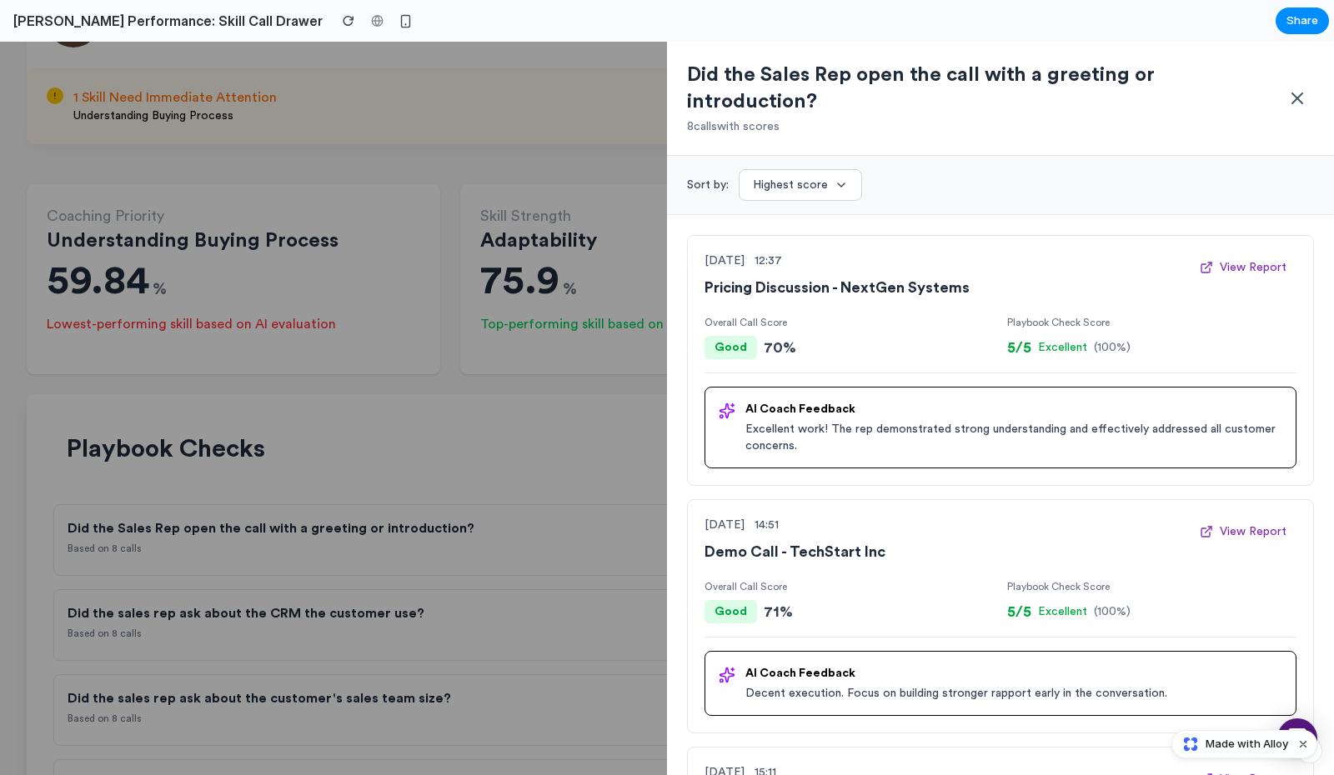
click at [799, 401] on h4 "AI Coach Feedback" at bounding box center [1013, 409] width 537 height 17
drag, startPoint x: 1300, startPoint y: 238, endPoint x: 1285, endPoint y: 243, distance: 16.1
click at [1285, 243] on div "[DATE] 12:37 Pricing Discussion - NextGen Systems View Report Overall Call Scor…" at bounding box center [1000, 360] width 627 height 251
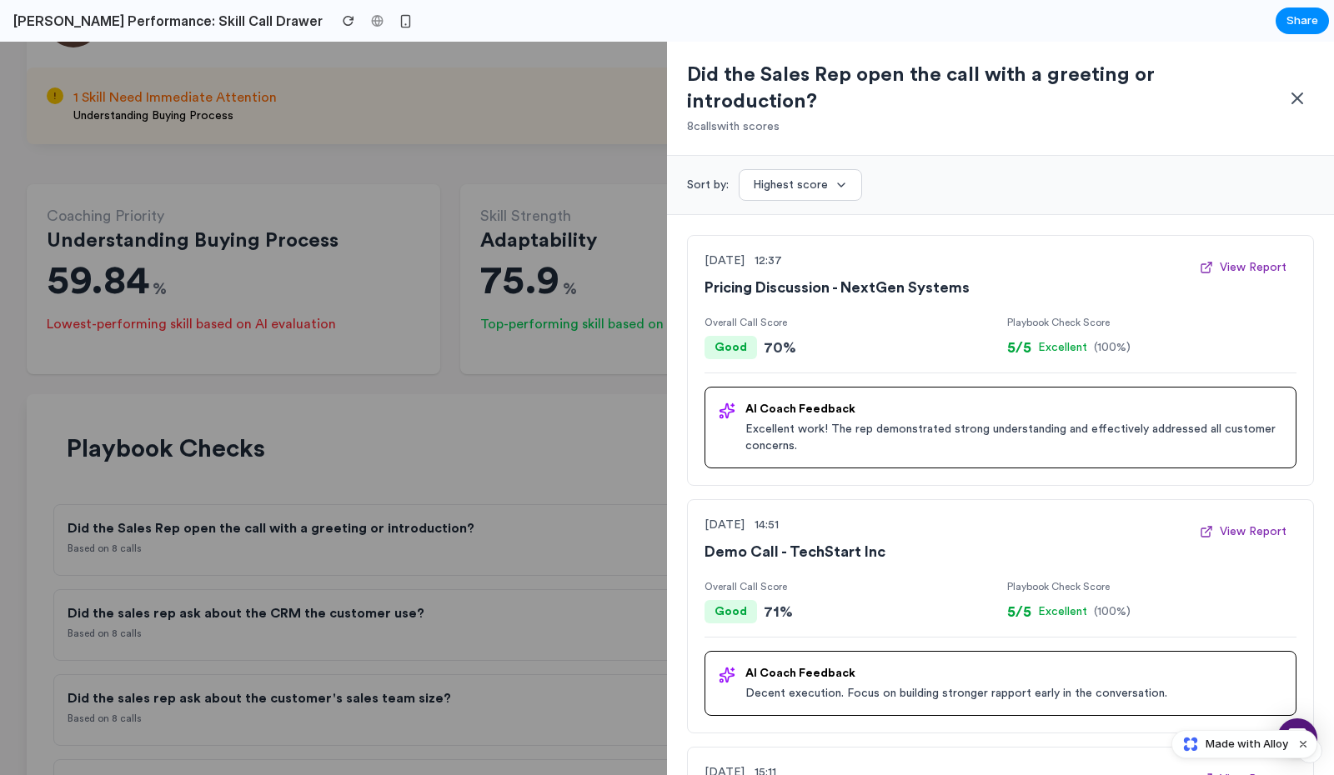
click at [949, 499] on div "[DATE] 14:51 Demo Call - TechStart Inc View Report Overall Call Score Good 71 %…" at bounding box center [1000, 616] width 627 height 234
click at [535, 183] on div at bounding box center [667, 409] width 1334 height 734
